Goal: Task Accomplishment & Management: Manage account settings

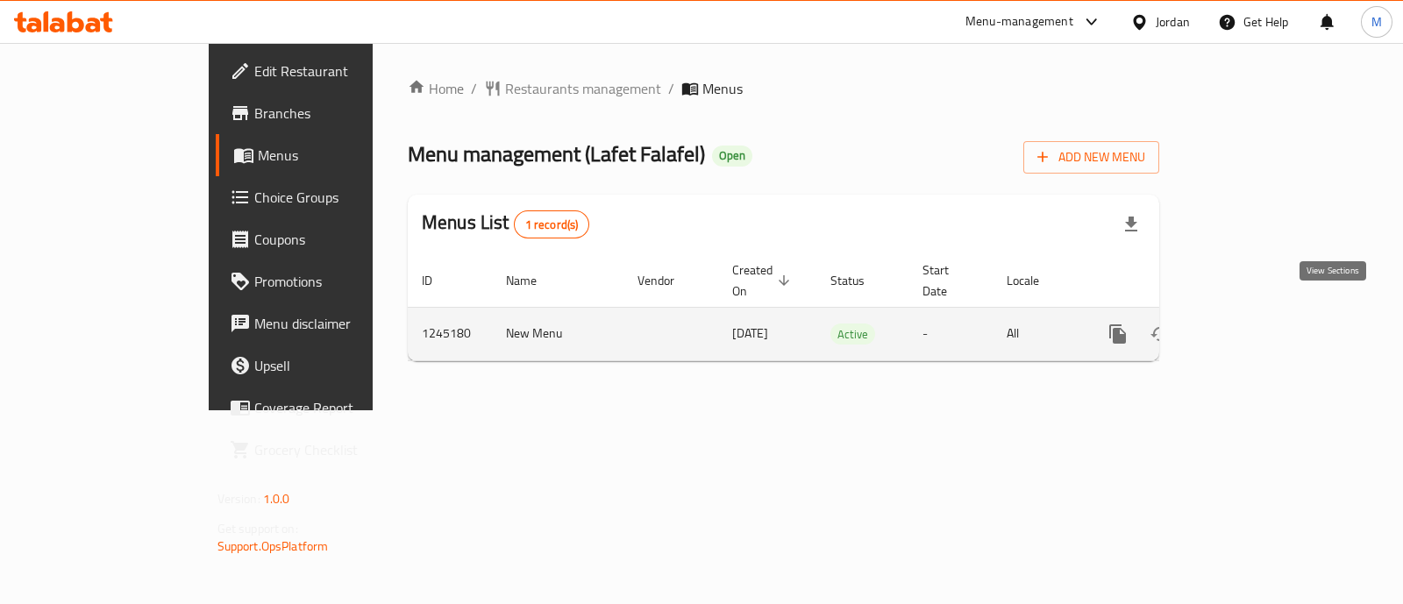
click at [1265, 313] on link "enhanced table" at bounding box center [1244, 334] width 42 height 42
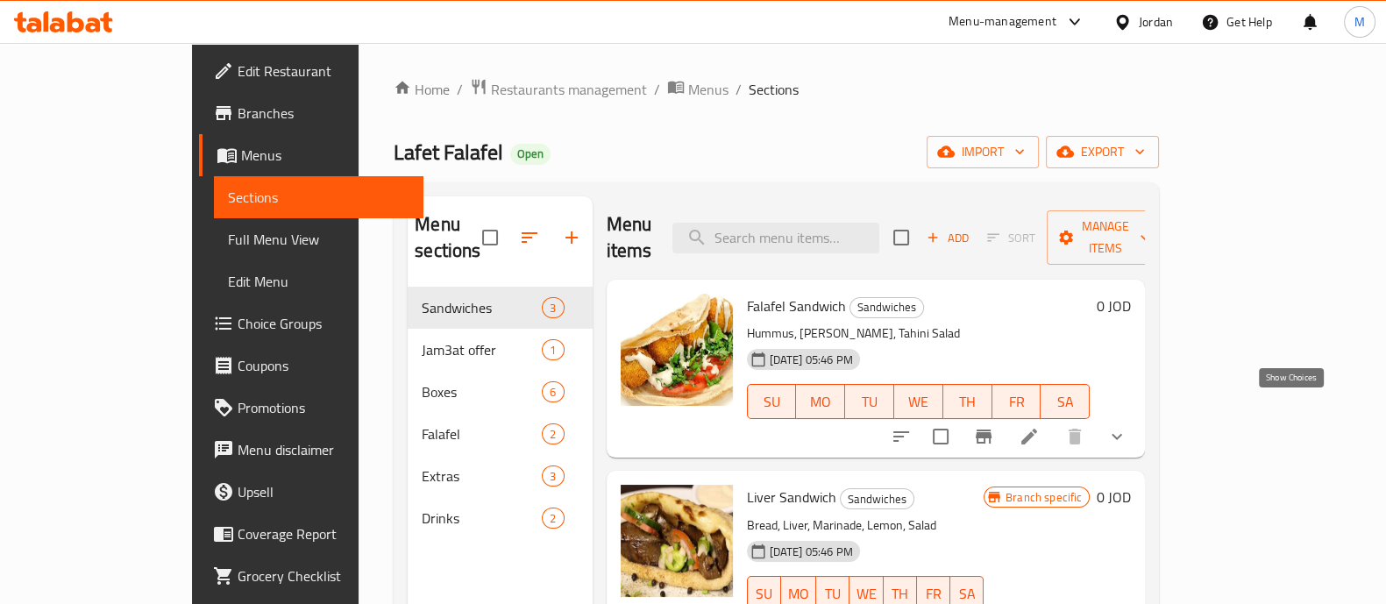
click at [1128, 426] on icon "show more" at bounding box center [1117, 436] width 21 height 21
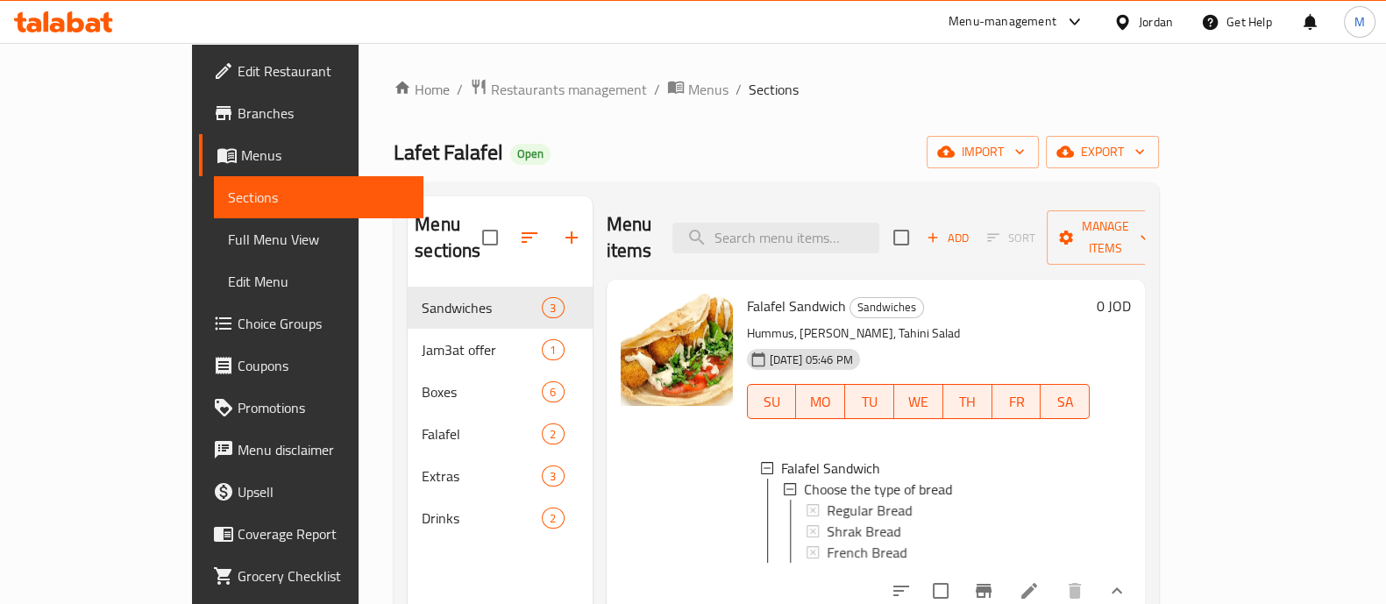
scroll to position [109, 0]
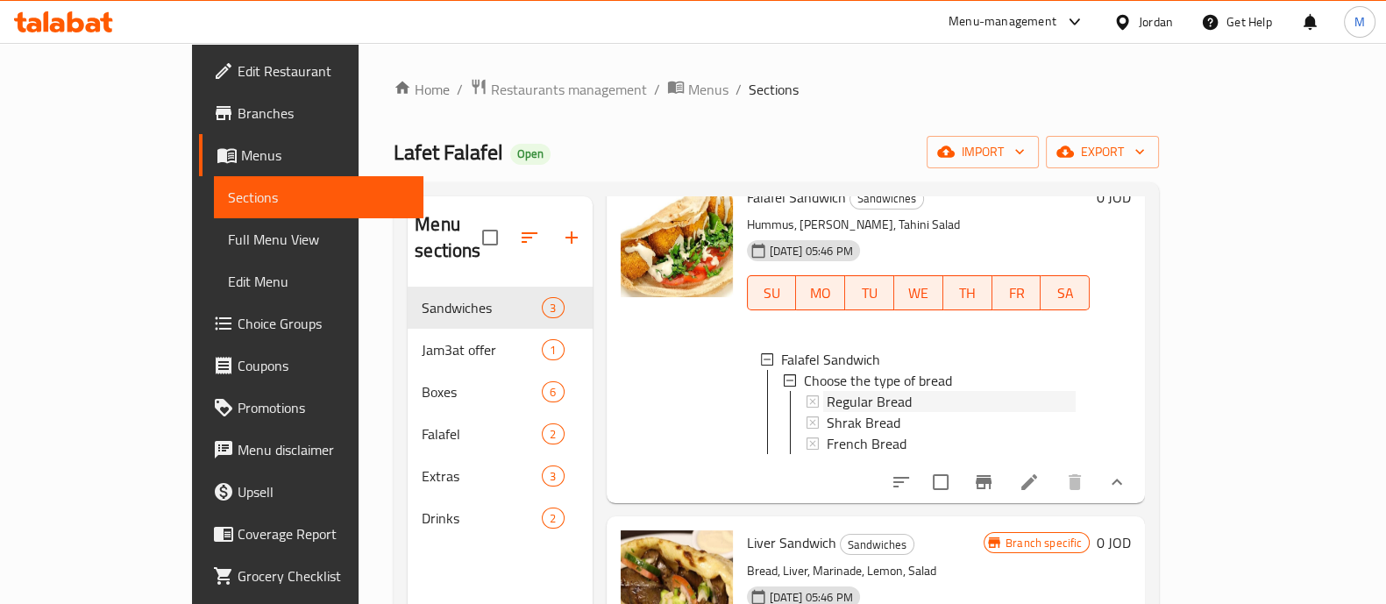
click at [849, 391] on span "Regular Bread" at bounding box center [869, 401] width 85 height 21
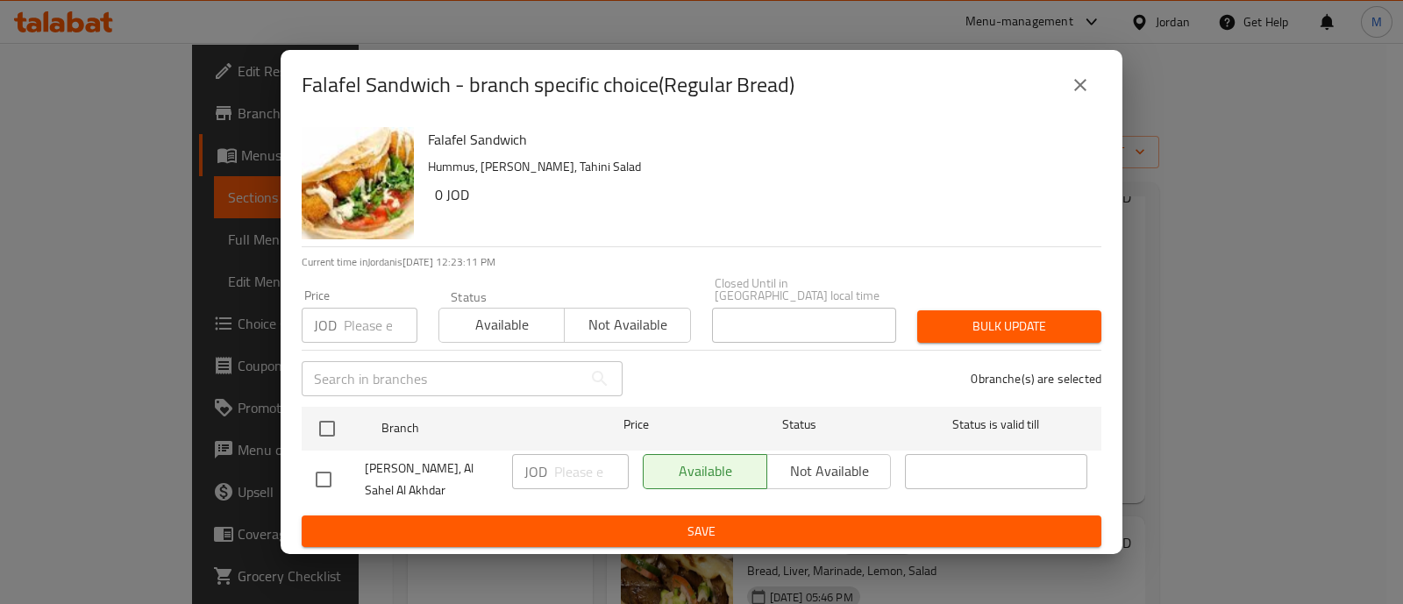
click at [1069, 79] on button "close" at bounding box center [1080, 85] width 42 height 42
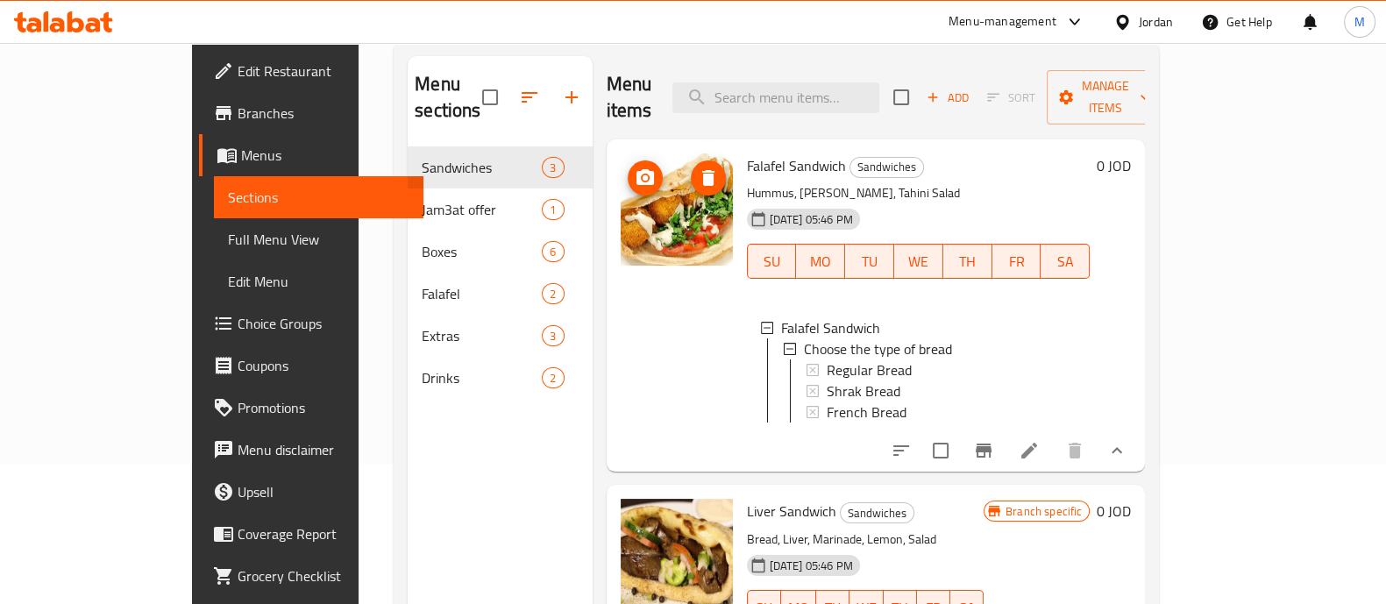
scroll to position [0, 0]
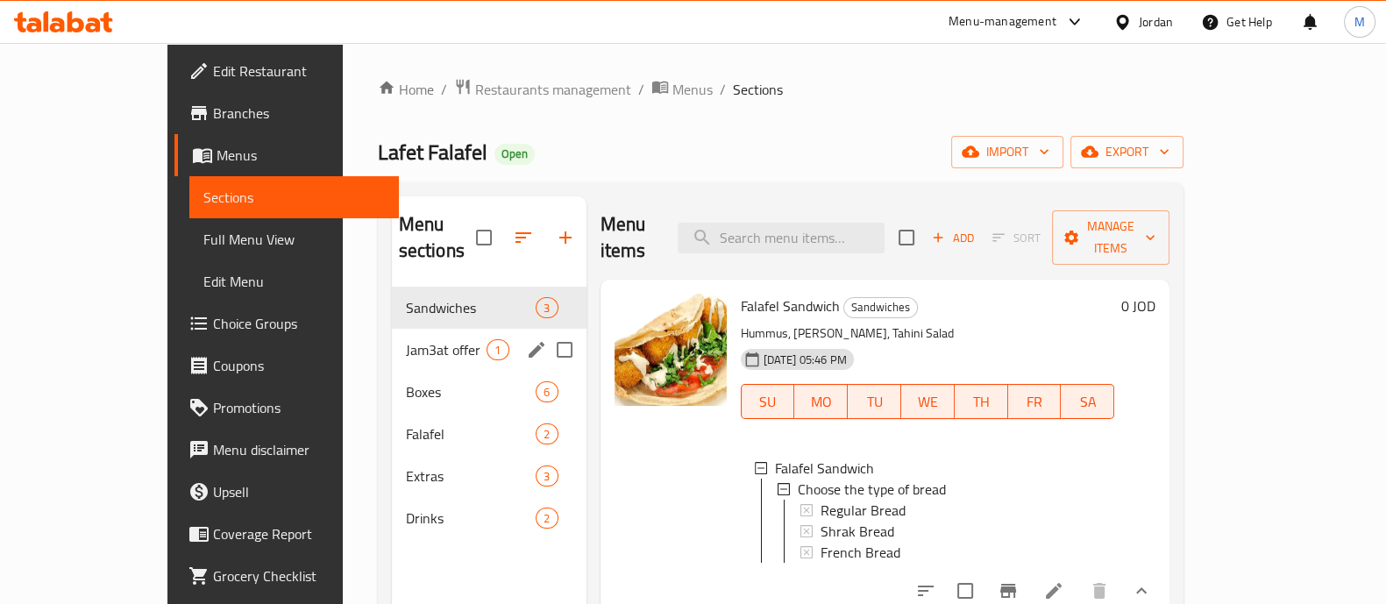
click at [406, 339] on span "Jam3at offer" at bounding box center [447, 349] width 82 height 21
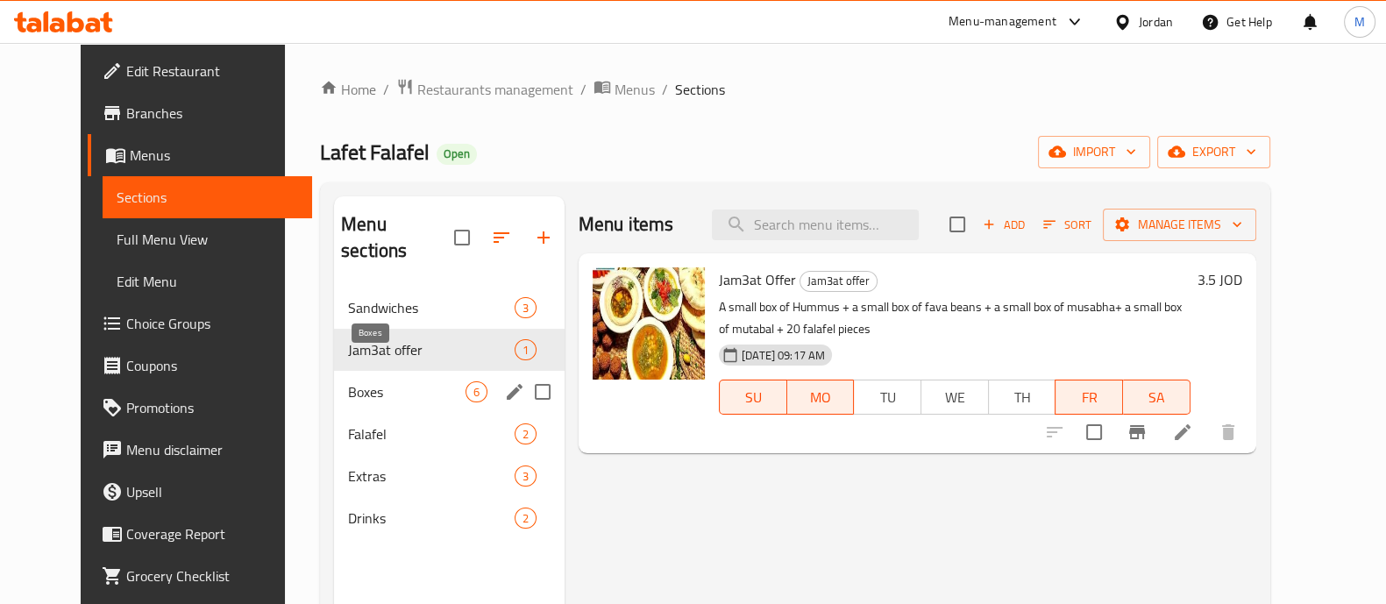
click at [385, 381] on span "Boxes" at bounding box center [406, 391] width 117 height 21
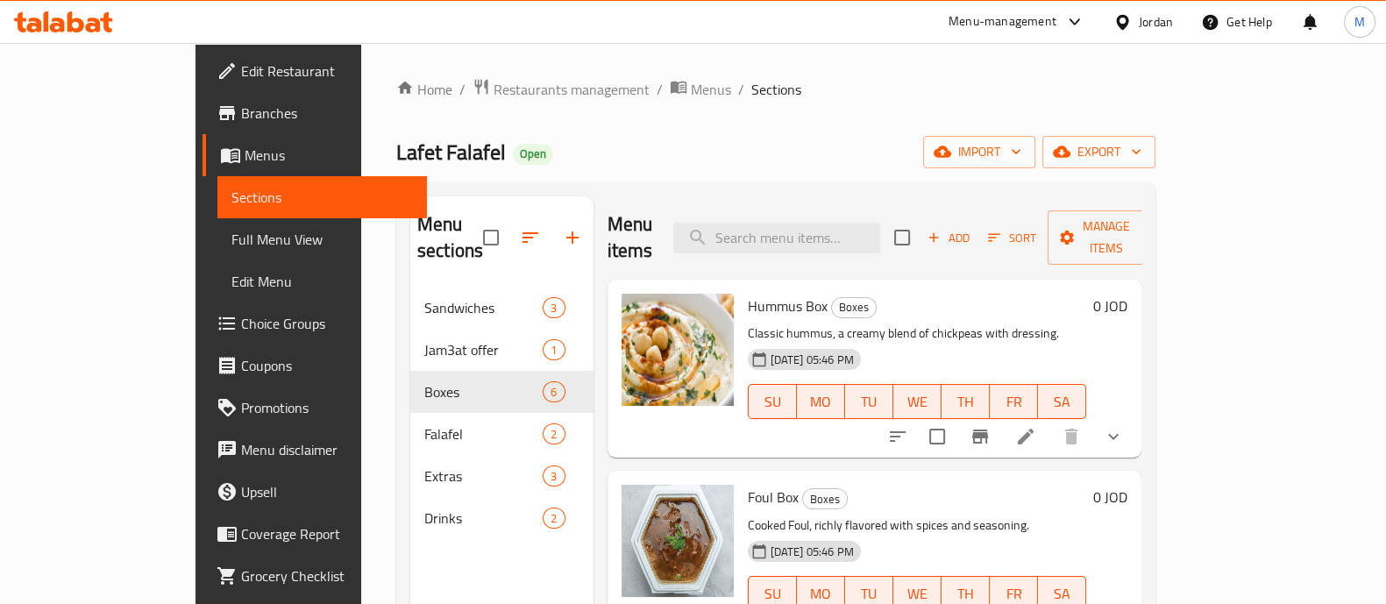
click at [865, 73] on div "Home / Restaurants management / Menus / Sections Lafet Falafel Open import expo…" at bounding box center [775, 446] width 829 height 807
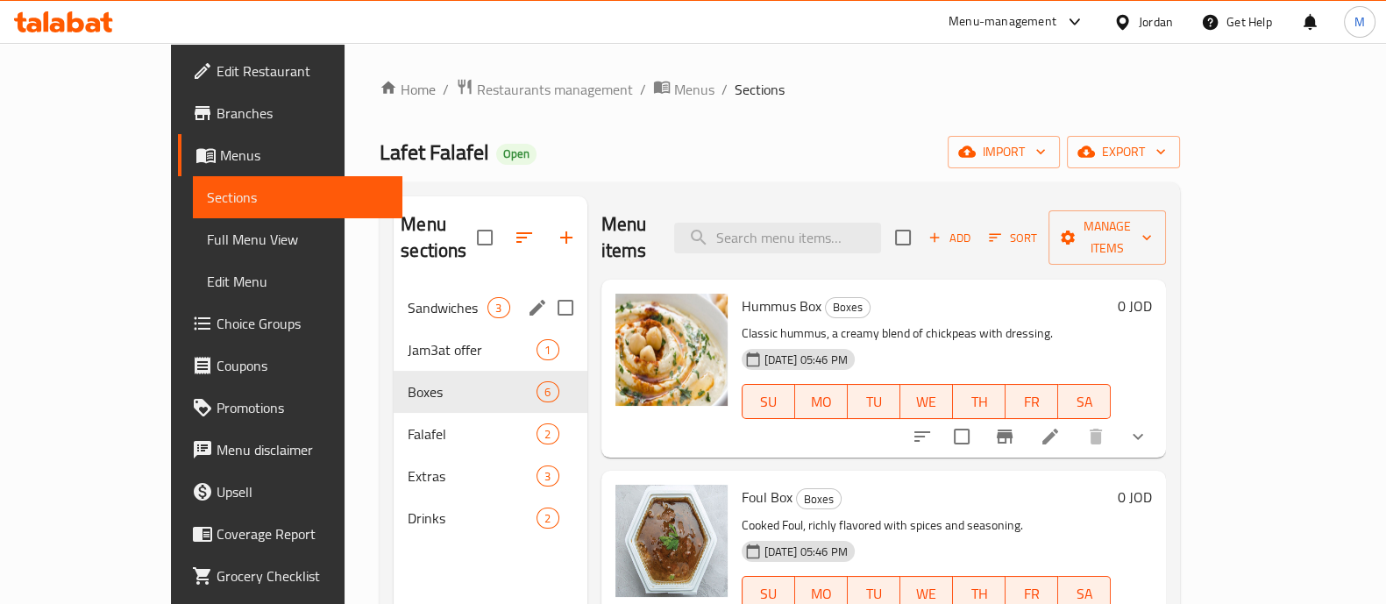
click at [408, 297] on span "Sandwiches" at bounding box center [448, 307] width 80 height 21
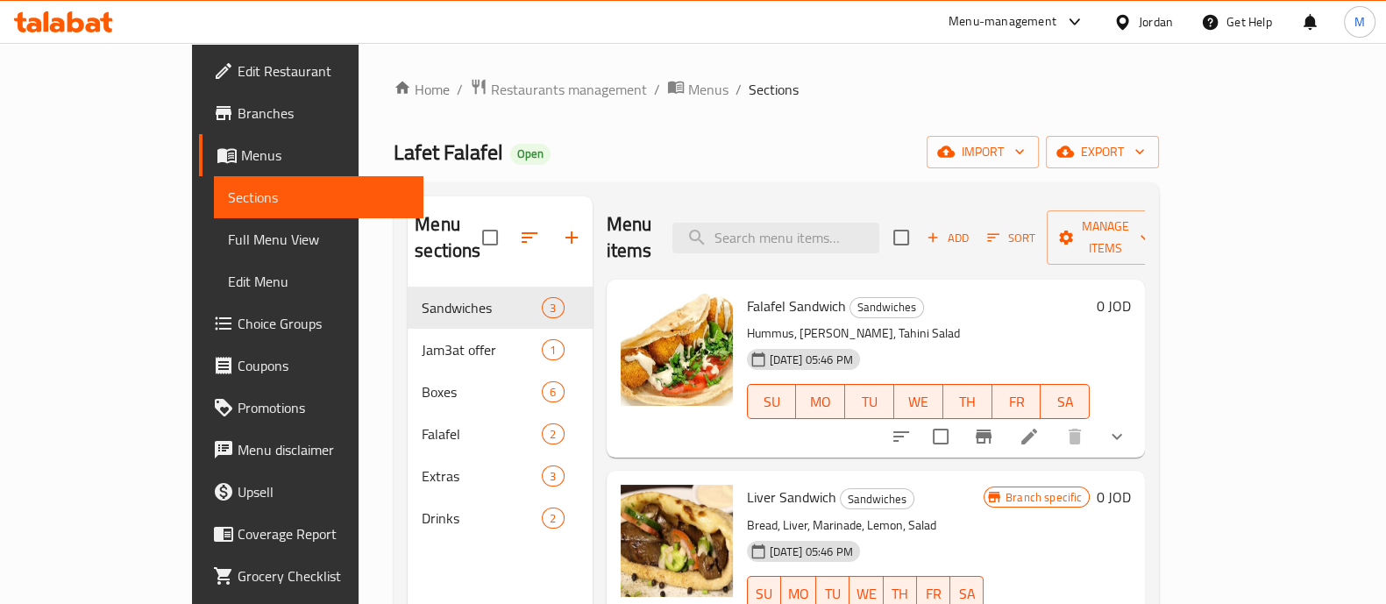
click at [807, 116] on div "Home / Restaurants management / Menus / Sections Lafet Falafel Open import expo…" at bounding box center [776, 446] width 765 height 737
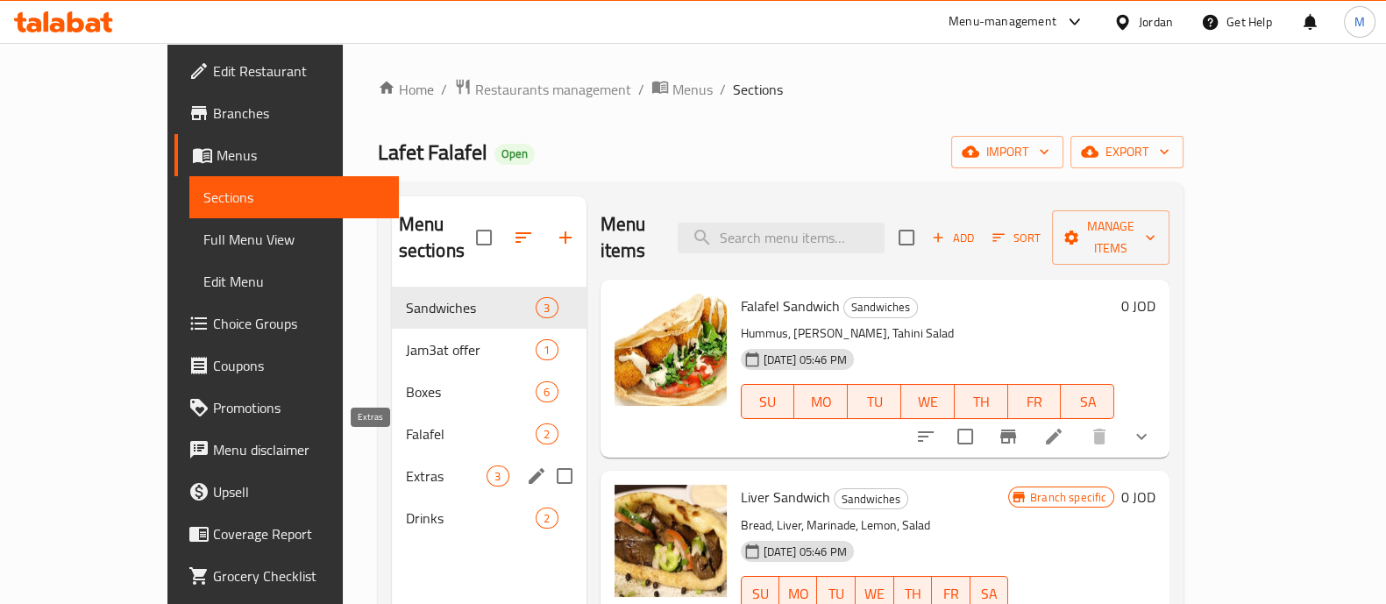
click at [406, 466] on span "Extras" at bounding box center [447, 476] width 82 height 21
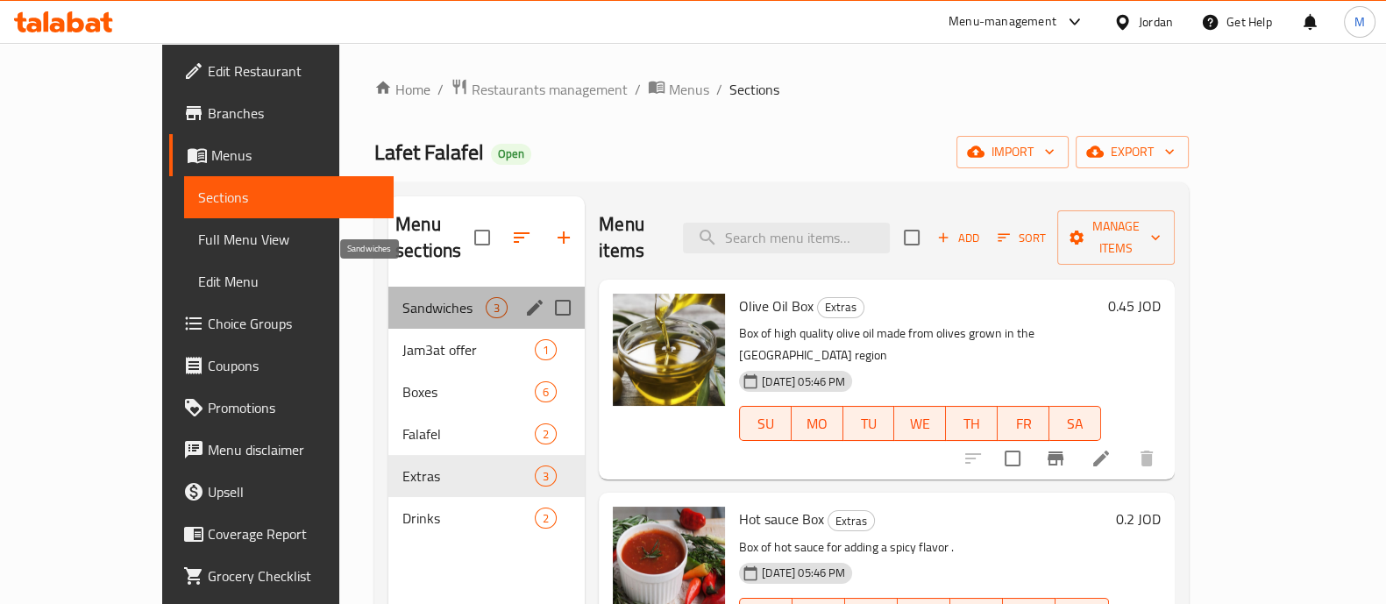
click at [402, 297] on span "Sandwiches" at bounding box center [443, 307] width 83 height 21
